Goal: Check status

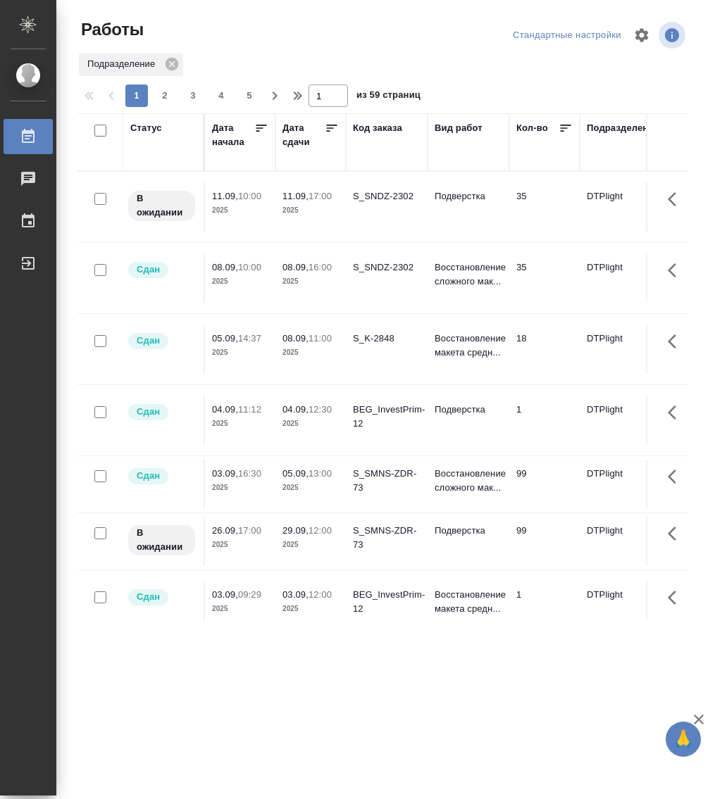
click at [147, 130] on div "Статус" at bounding box center [146, 128] width 32 height 14
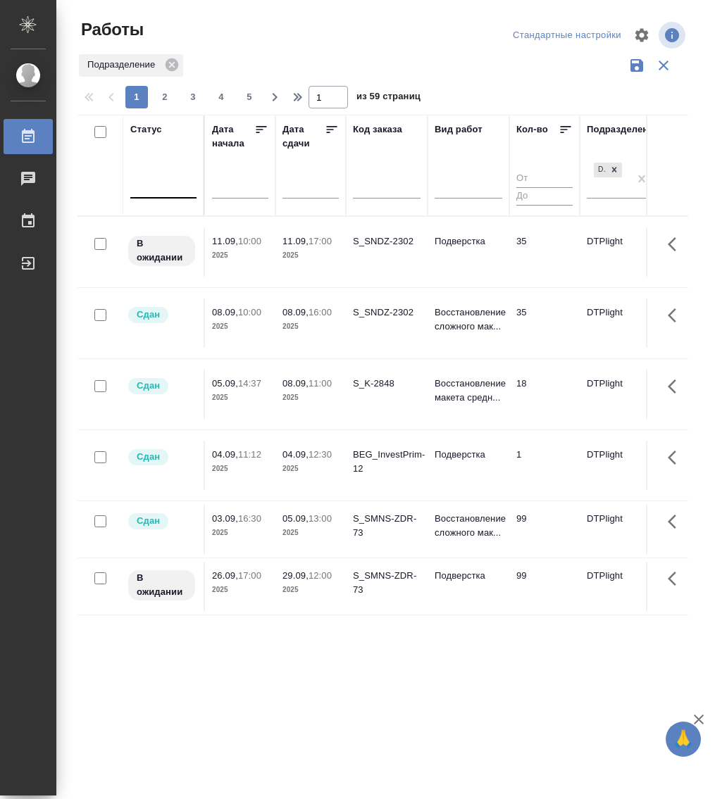
click at [158, 196] on div at bounding box center [163, 185] width 66 height 27
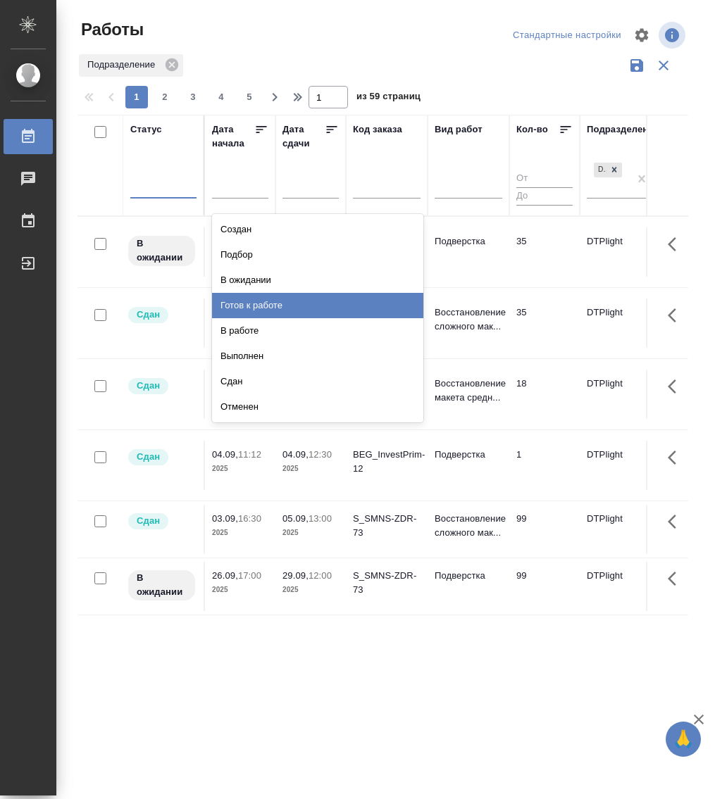
click at [256, 294] on div "Готов к работе" at bounding box center [317, 305] width 211 height 25
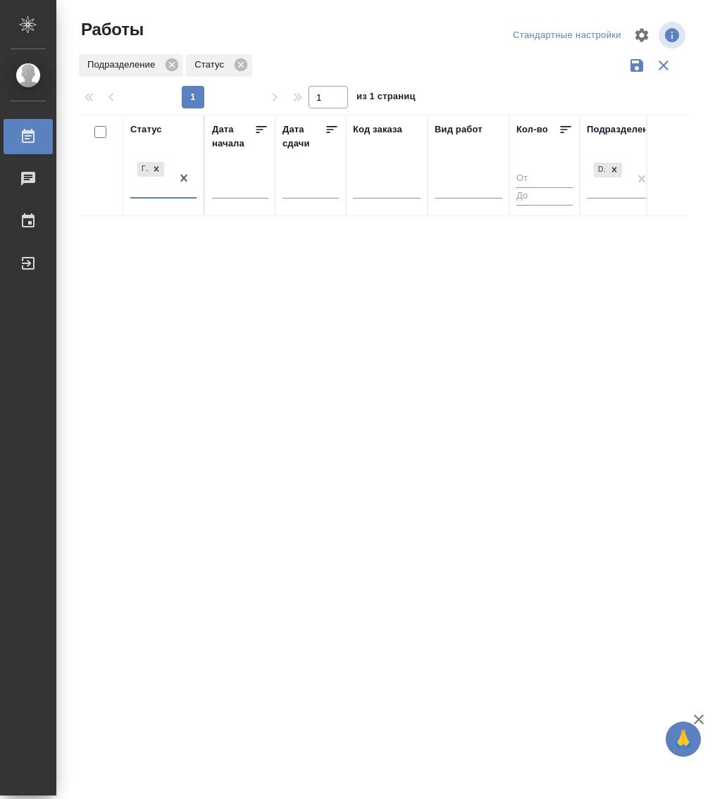
click at [165, 196] on div "Готов к работе" at bounding box center [150, 178] width 41 height 38
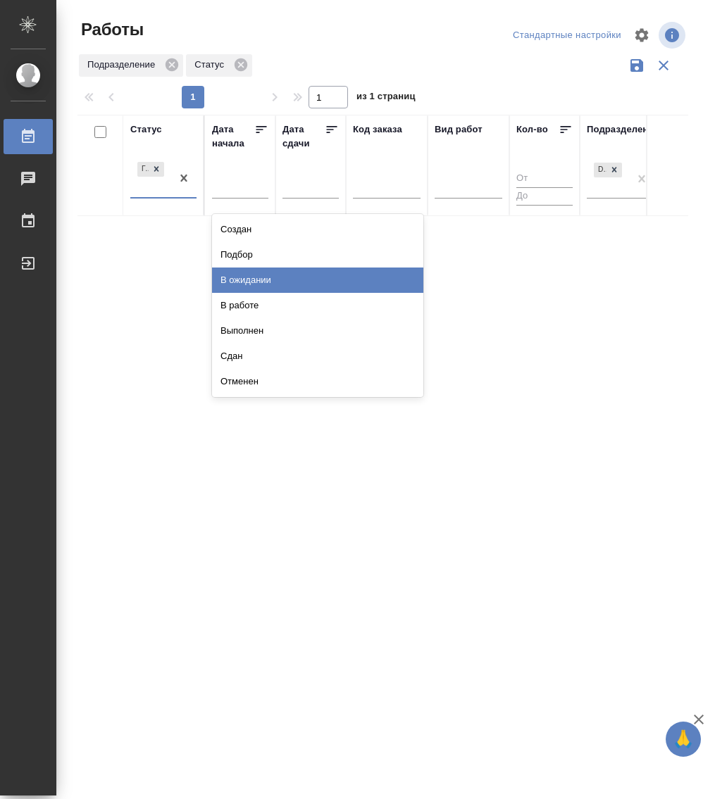
click at [242, 275] on div "В ожидании" at bounding box center [317, 280] width 211 height 25
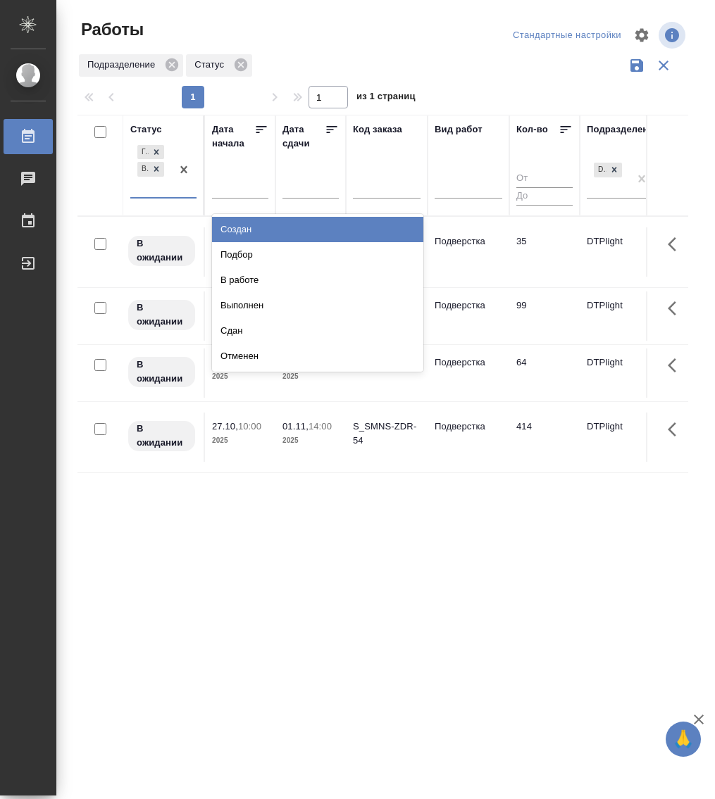
click at [166, 194] on div "Готов к работе В ожидании" at bounding box center [150, 169] width 41 height 55
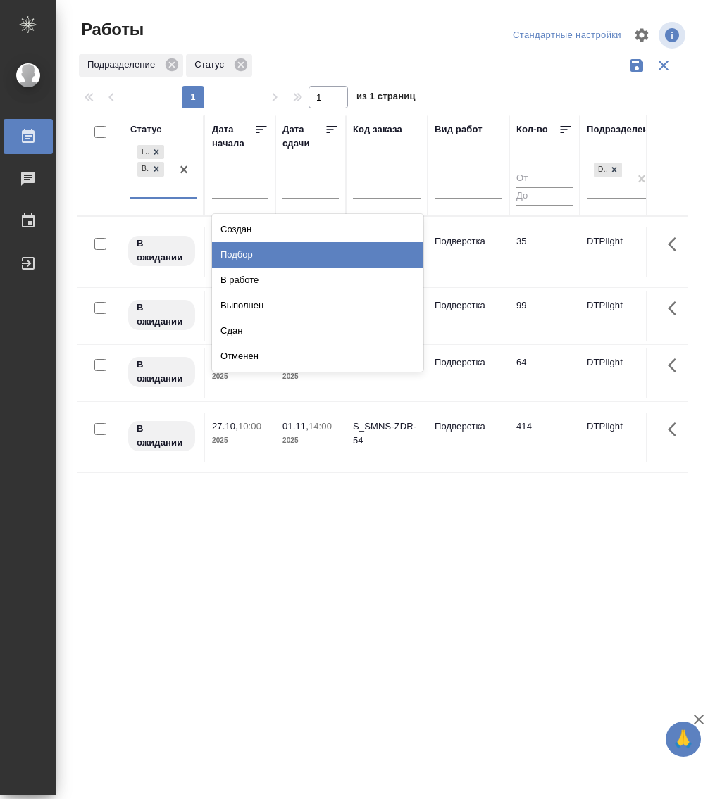
click at [273, 258] on div "Подбор" at bounding box center [317, 254] width 211 height 25
